Goal: Information Seeking & Learning: Find specific page/section

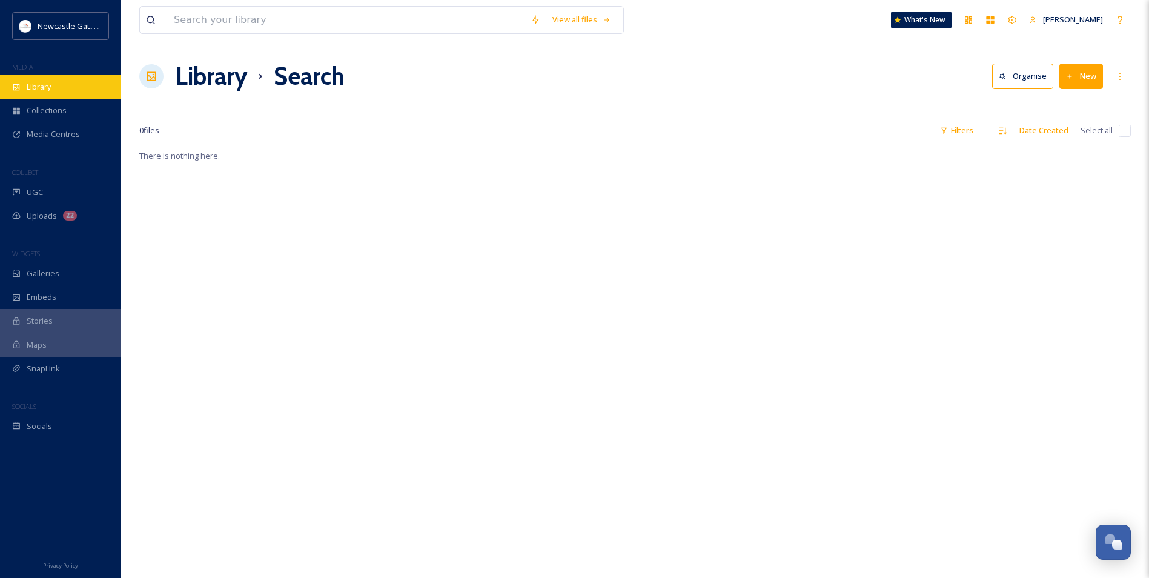
click at [59, 84] on div "Library" at bounding box center [60, 87] width 121 height 24
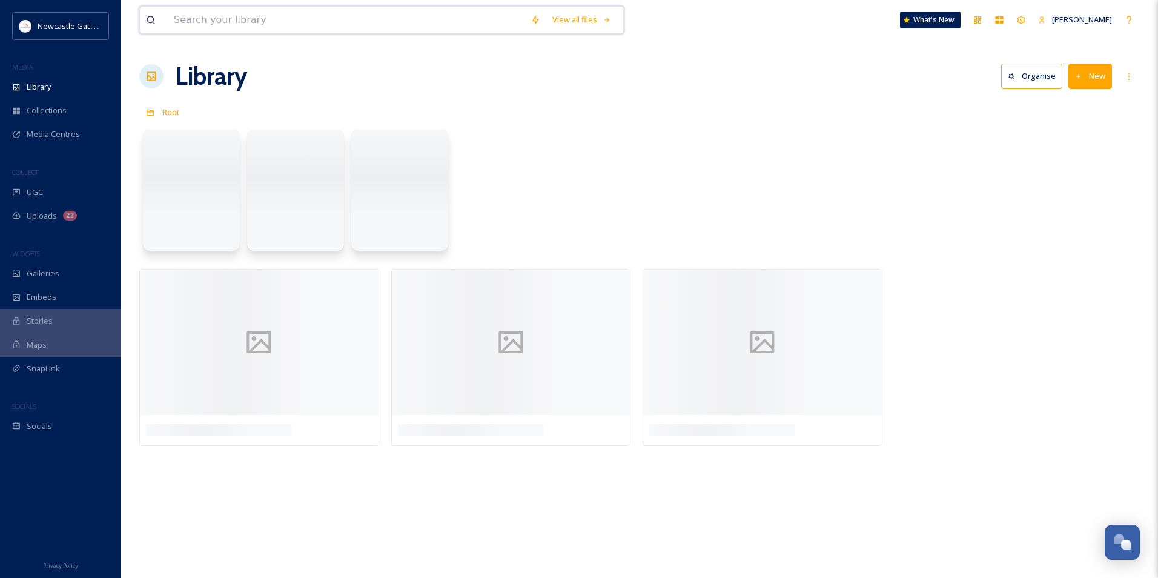
click at [260, 22] on input at bounding box center [346, 20] width 357 height 27
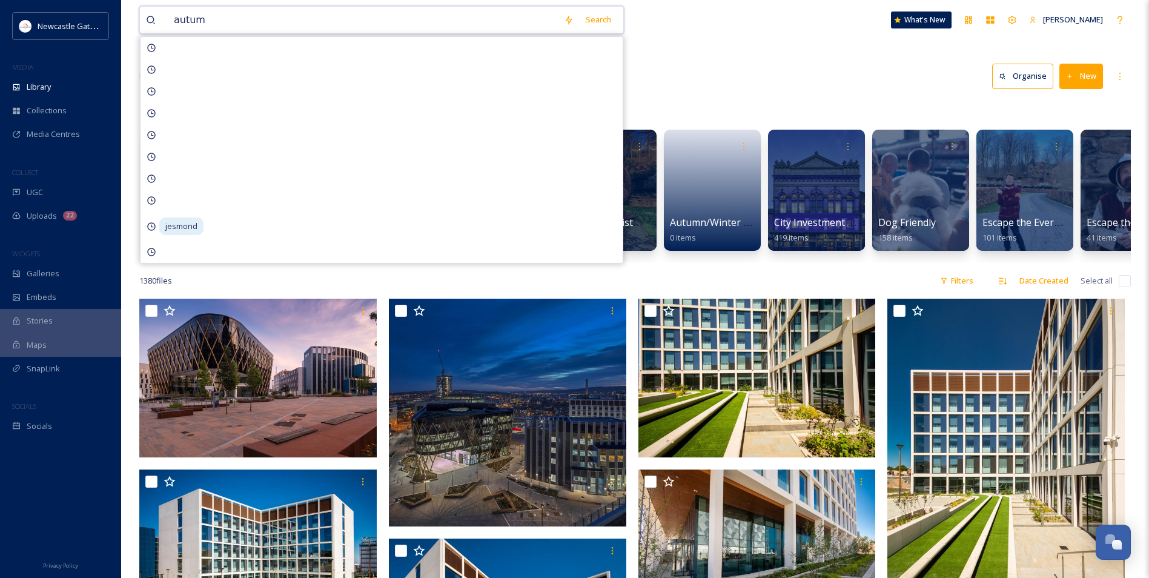
type input "autumn"
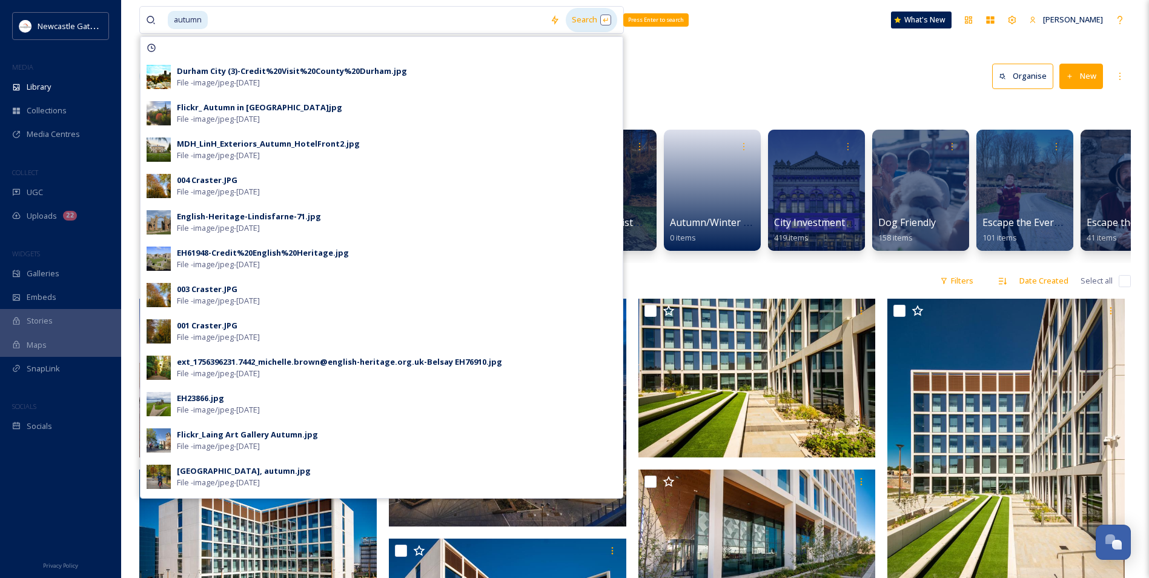
click at [578, 25] on div "Search Press Enter to search" at bounding box center [590, 20] width 51 height 24
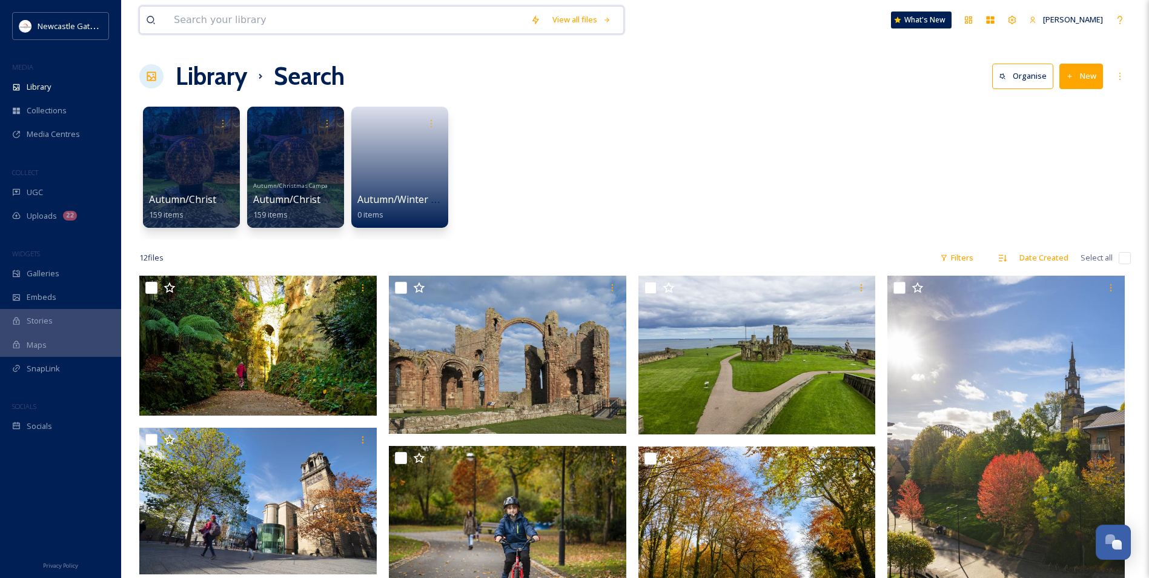
click at [302, 18] on input at bounding box center [346, 20] width 357 height 27
click at [597, 22] on div "Search" at bounding box center [598, 20] width 38 height 24
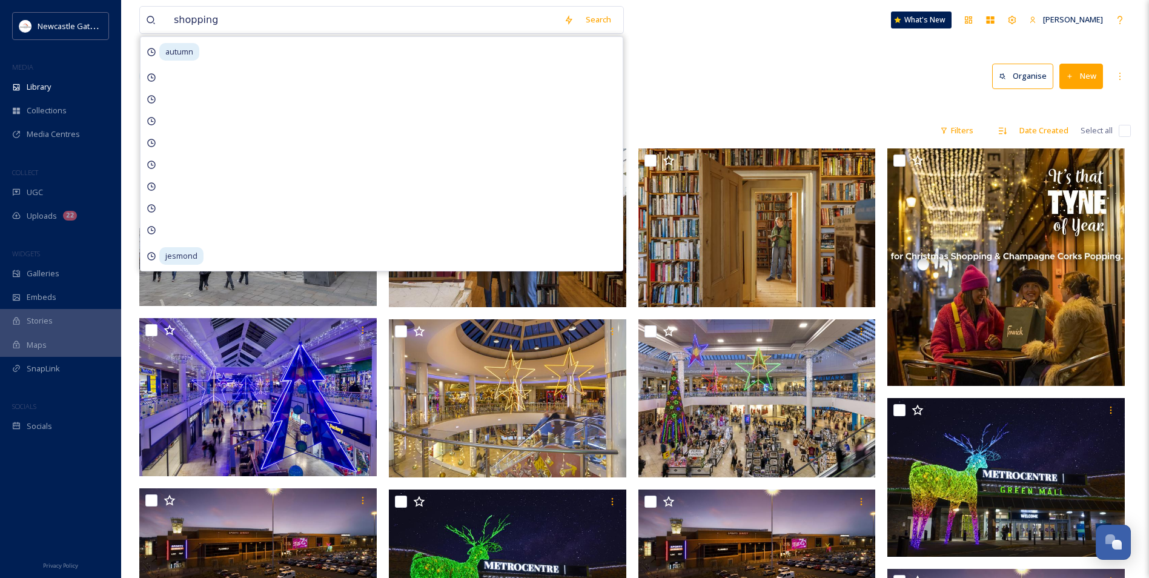
click at [716, 73] on div "Library Search Organise New" at bounding box center [634, 76] width 991 height 36
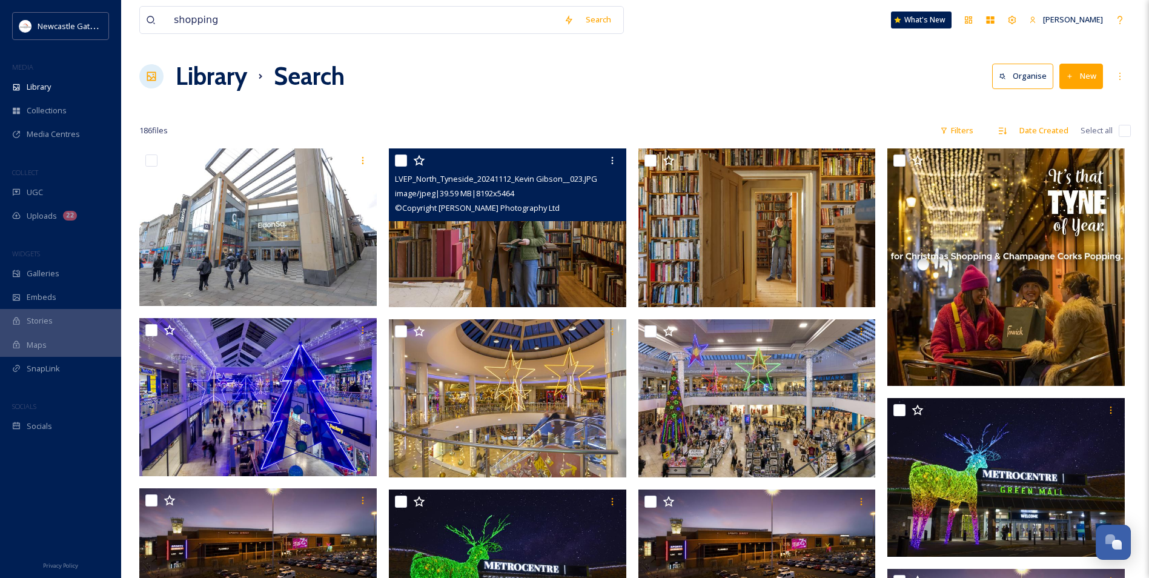
click at [510, 263] on img at bounding box center [507, 227] width 237 height 159
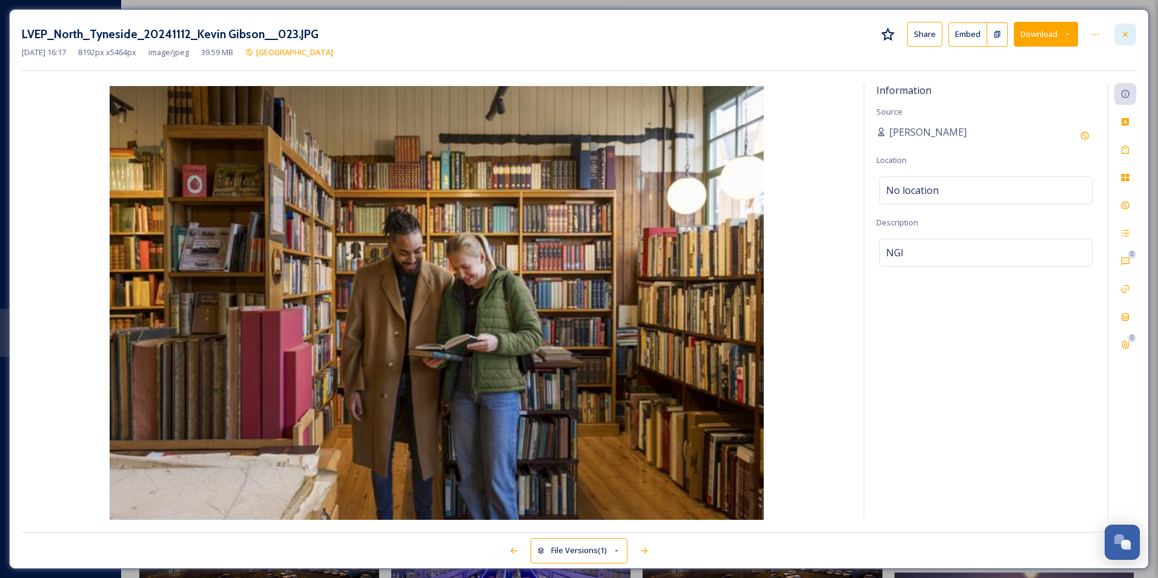
click at [1130, 33] on div at bounding box center [1125, 35] width 22 height 22
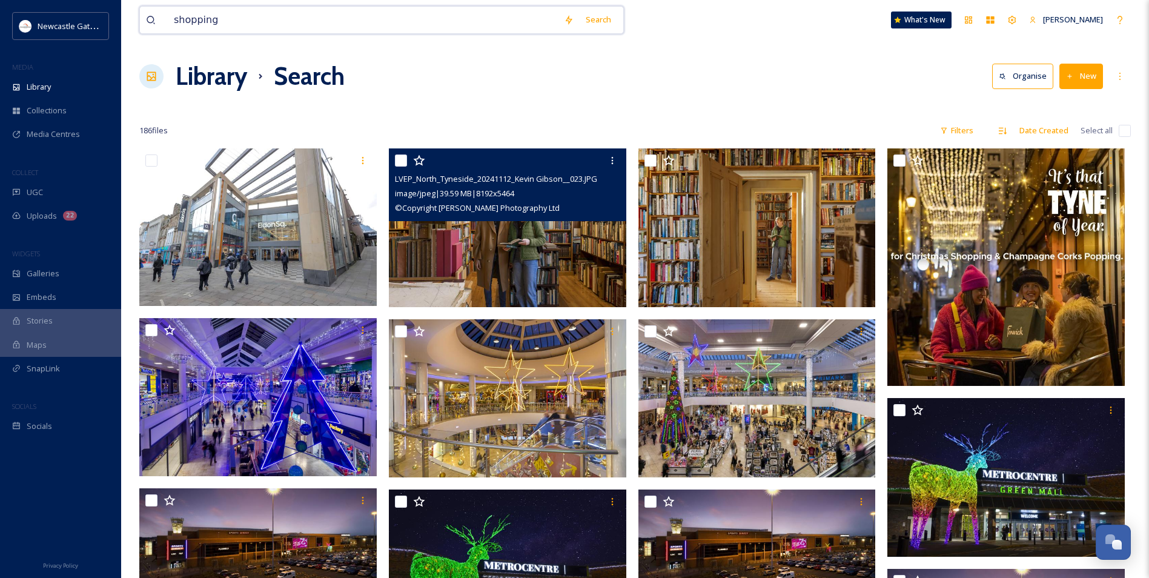
drag, startPoint x: 298, startPoint y: 14, endPoint x: 179, endPoint y: 14, distance: 119.9
click at [179, 14] on input "shopping" at bounding box center [363, 20] width 390 height 27
type input "s"
type input "drink"
click at [601, 16] on div "Search" at bounding box center [598, 20] width 38 height 24
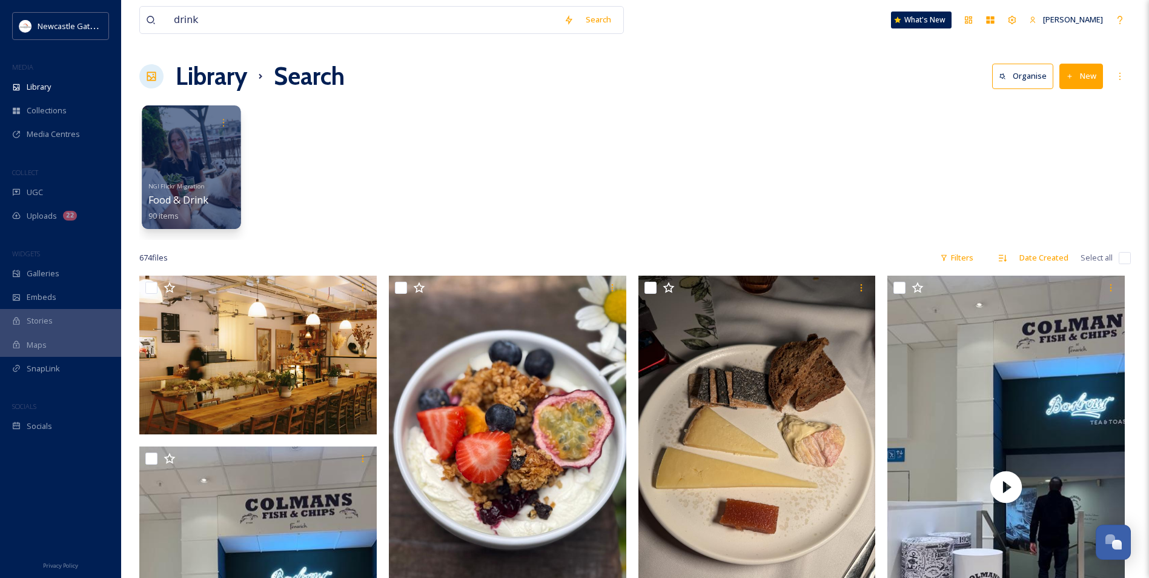
click at [163, 162] on div at bounding box center [191, 167] width 99 height 124
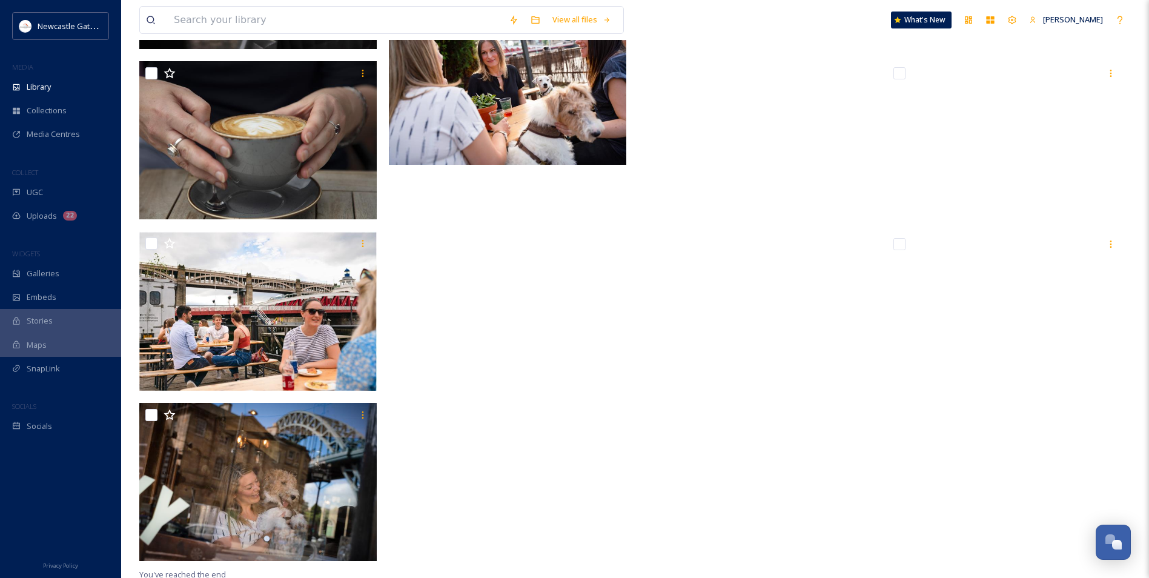
scroll to position [4503, 0]
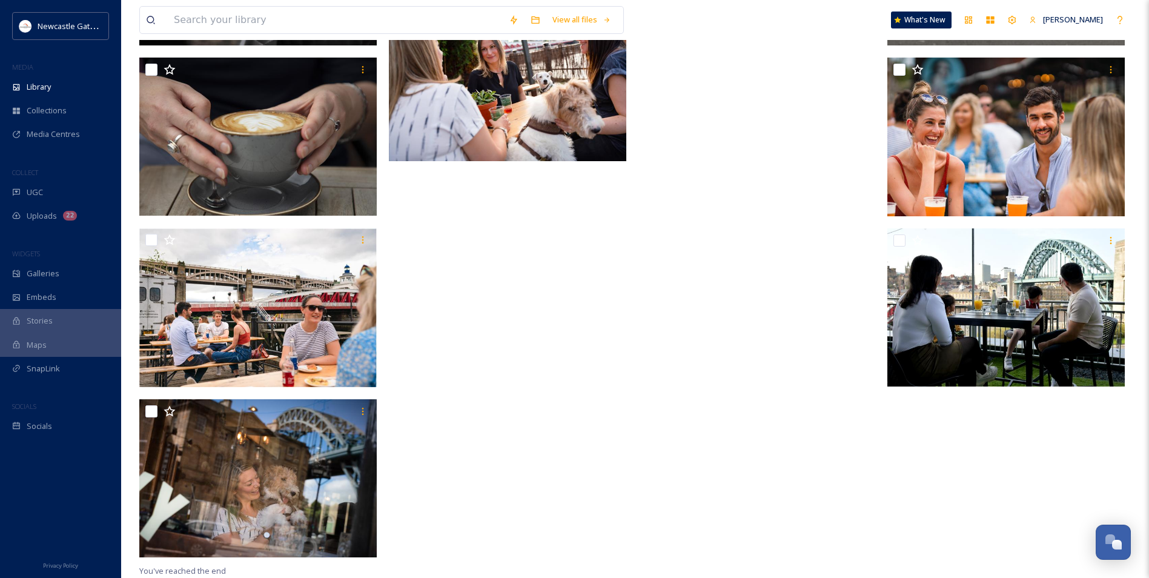
drag, startPoint x: 1148, startPoint y: 512, endPoint x: 1148, endPoint y: 499, distance: 12.7
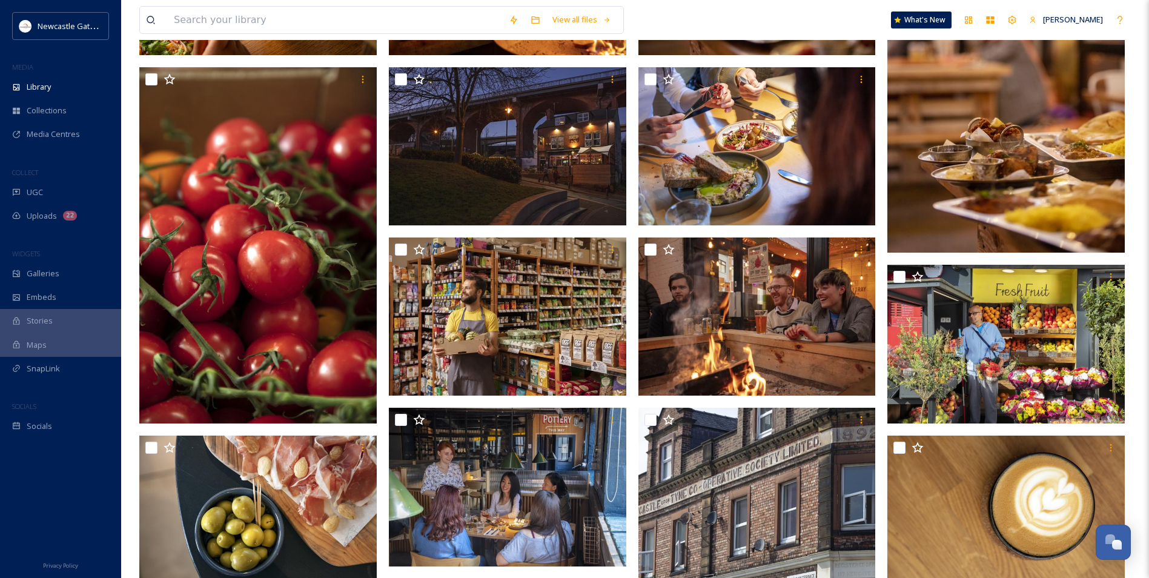
scroll to position [0, 0]
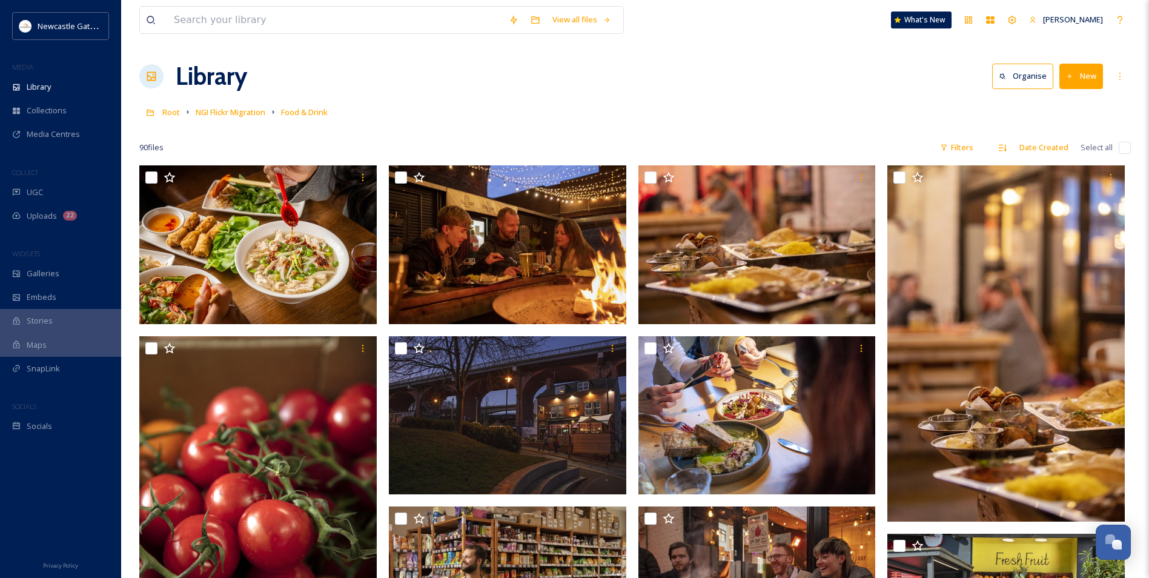
click at [528, 81] on div "Library Organise New" at bounding box center [634, 76] width 991 height 36
click at [242, 9] on input at bounding box center [335, 20] width 335 height 27
type input "food"
click at [612, 20] on div "Search" at bounding box center [598, 20] width 38 height 24
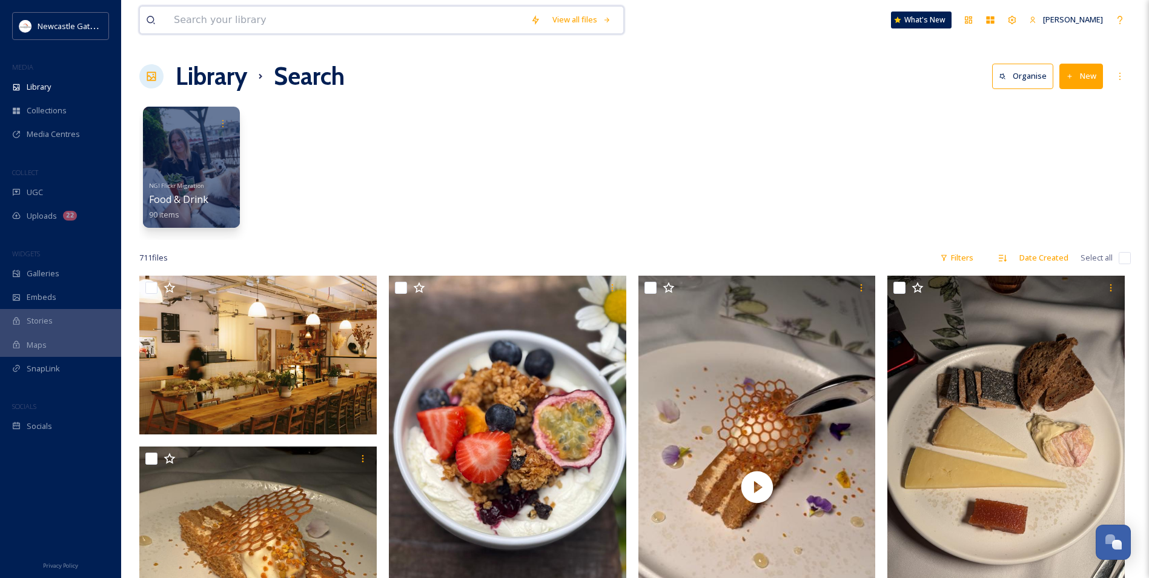
click at [265, 24] on input at bounding box center [346, 20] width 357 height 27
